Goal: Task Accomplishment & Management: Manage account settings

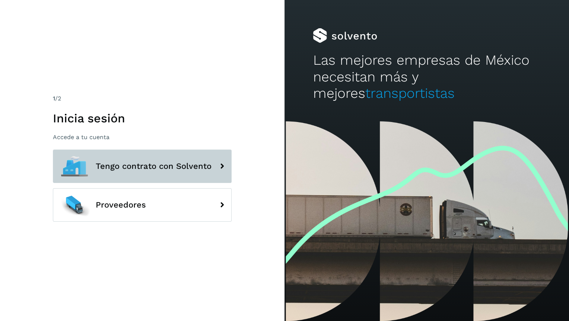
click at [134, 168] on span "Tengo contrato con Solvento" at bounding box center [154, 166] width 116 height 9
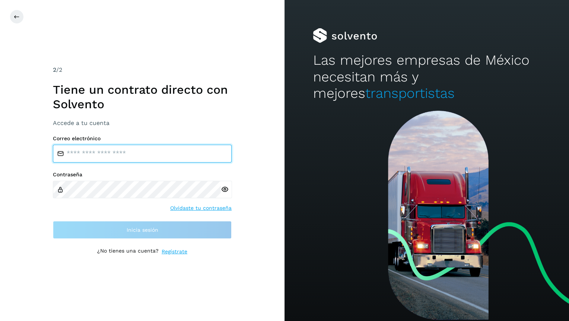
click at [122, 155] on input "email" at bounding box center [142, 154] width 179 height 18
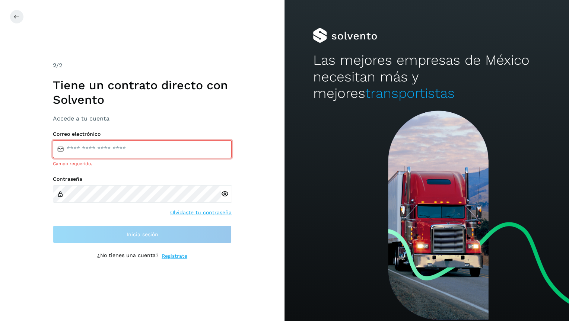
click at [222, 197] on icon at bounding box center [225, 194] width 8 height 8
click at [134, 147] on input "email" at bounding box center [142, 149] width 179 height 18
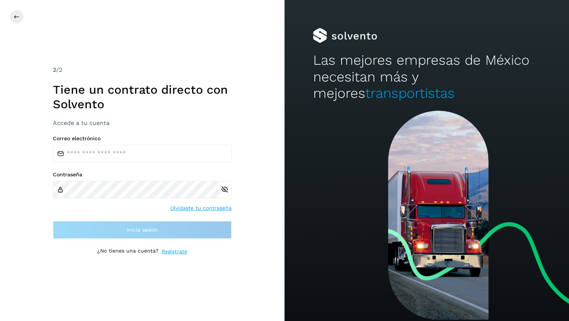
click at [276, 274] on div "2 /2 Tiene un contrato directo con [PERSON_NAME] Accede a tu cuenta Correo elec…" at bounding box center [142, 160] width 285 height 321
click at [145, 153] on input "email" at bounding box center [142, 154] width 179 height 18
paste input "**********"
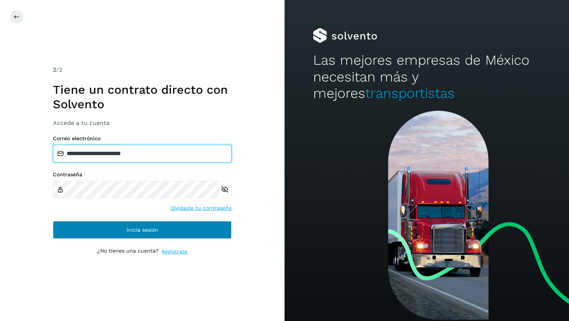
type input "**********"
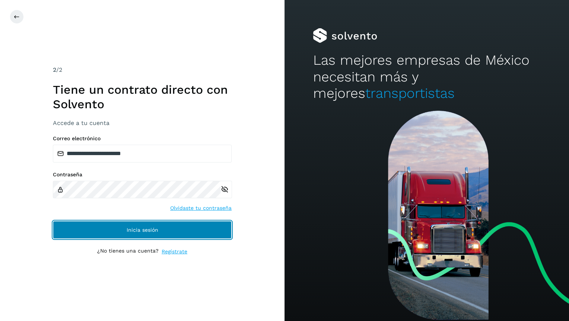
click at [148, 231] on span "Inicia sesión" at bounding box center [143, 230] width 32 height 5
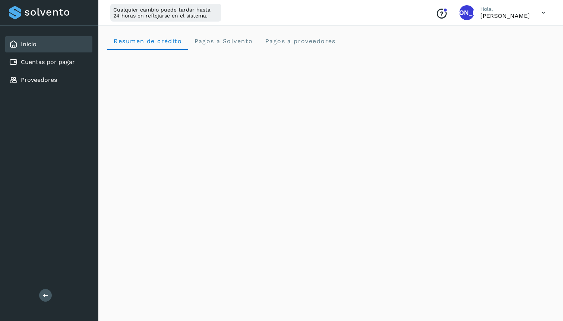
click at [543, 11] on icon at bounding box center [543, 12] width 15 height 15
click at [521, 44] on div "Cerrar sesión" at bounding box center [506, 48] width 89 height 14
